Goal: Check status: Check status

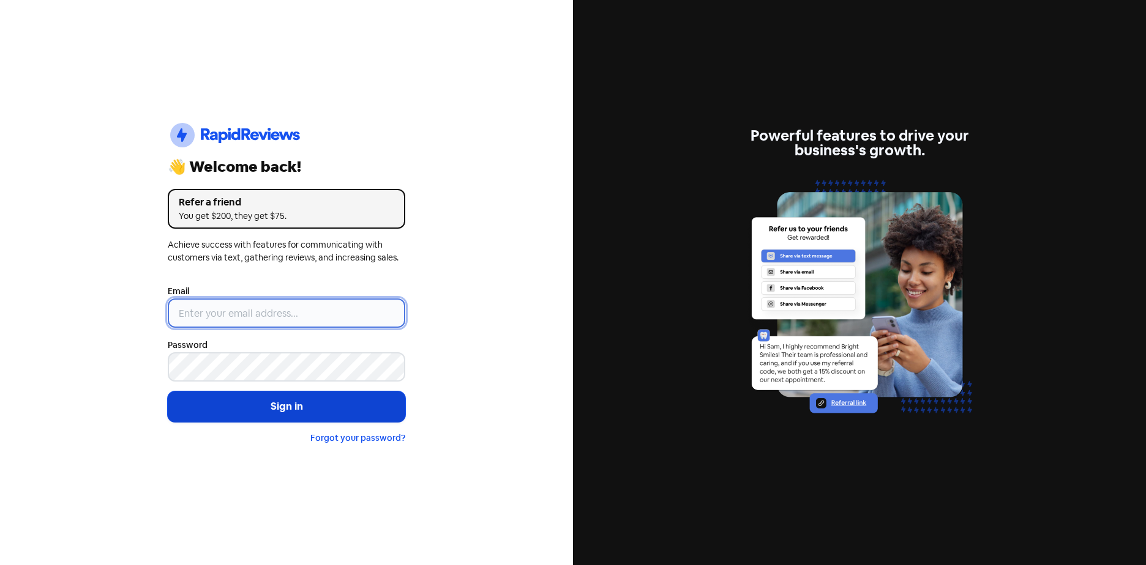
type input "[EMAIL_ADDRESS][DOMAIN_NAME]"
click at [278, 400] on button "Sign in" at bounding box center [286, 407] width 237 height 31
